Goal: Navigation & Orientation: Find specific page/section

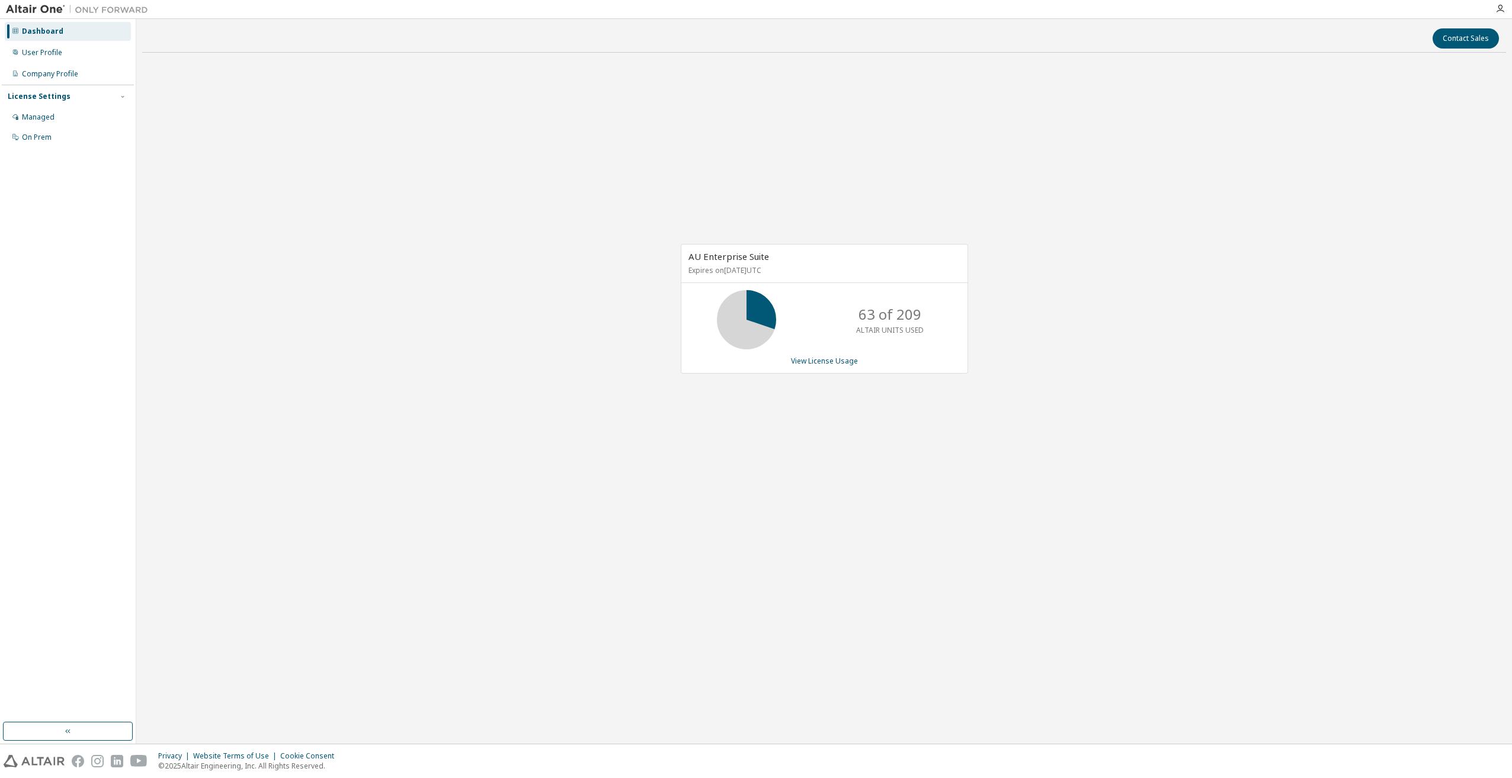
click at [676, 153] on div "AU Enterprise Suite Expires on July 15, 2026 UTC 63 of 209 ALTAIR UNITS USED Vi…" at bounding box center [824, 315] width 1364 height 506
click at [1028, 481] on div "AU Enterprise Suite Expires on July 15, 2026 UTC 93 of 209 ALTAIR UNITS USED Vi…" at bounding box center [824, 315] width 1364 height 506
click at [950, 508] on div "AU Enterprise Suite Expires on July 15, 2026 UTC 93 of 209 ALTAIR UNITS USED Vi…" at bounding box center [824, 315] width 1364 height 506
click at [897, 515] on div "AU Enterprise Suite Expires on July 15, 2026 UTC 93 of 209 ALTAIR UNITS USED Vi…" at bounding box center [824, 315] width 1364 height 506
click at [1147, 405] on div "AU Enterprise Suite Expires on July 15, 2026 UTC 93 of 209 ALTAIR UNITS USED Vi…" at bounding box center [824, 315] width 1364 height 506
